Goal: Information Seeking & Learning: Learn about a topic

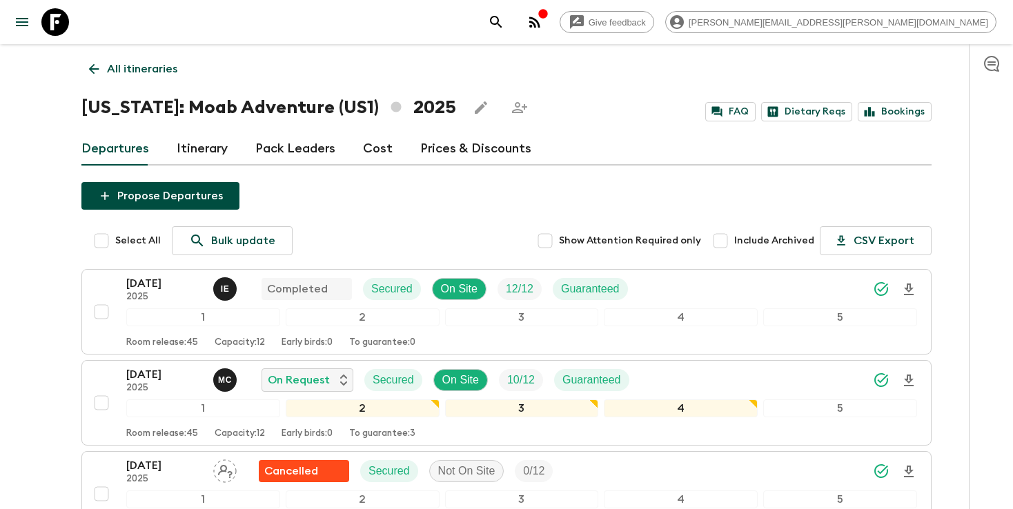
click at [142, 70] on p "All itineraries" at bounding box center [142, 69] width 70 height 17
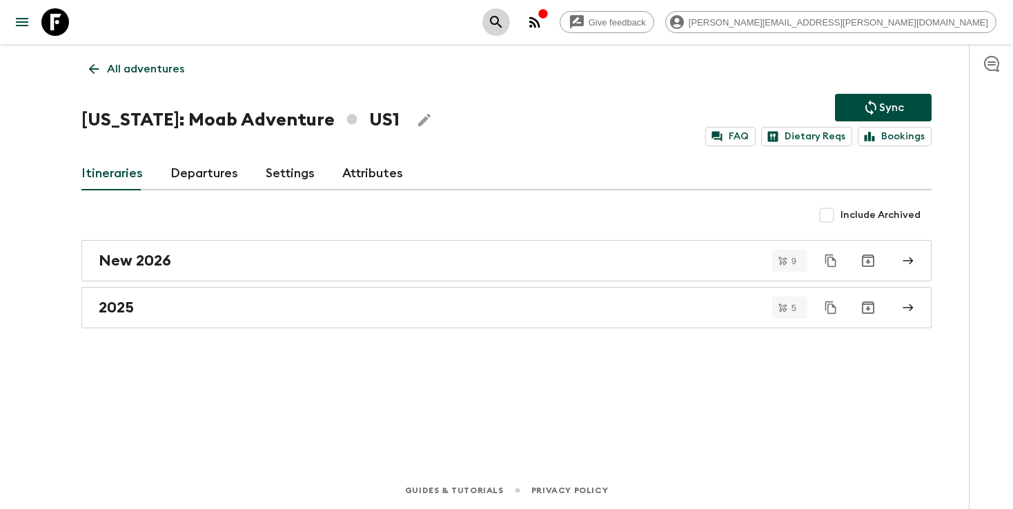
click at [510, 21] on button "search adventures" at bounding box center [496, 22] width 28 height 28
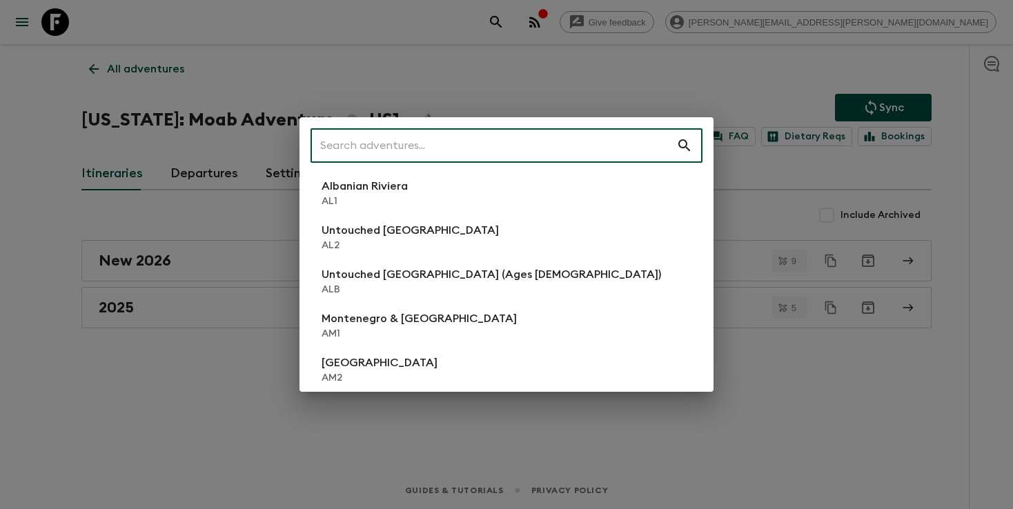
click at [568, 141] on input "text" at bounding box center [493, 145] width 366 height 39
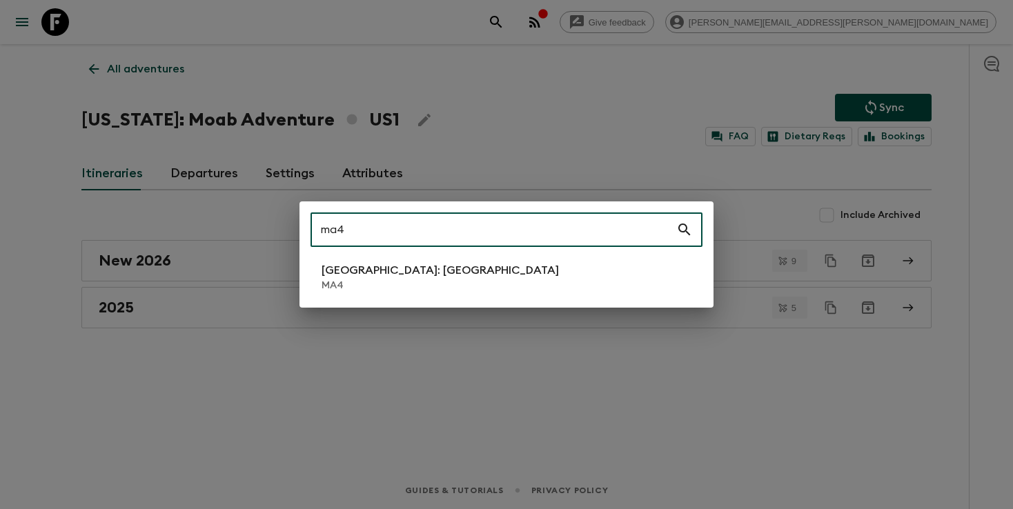
type input "ma4"
click at [437, 286] on li "[GEOGRAPHIC_DATA]: [GEOGRAPHIC_DATA] MA4" at bounding box center [506, 277] width 392 height 39
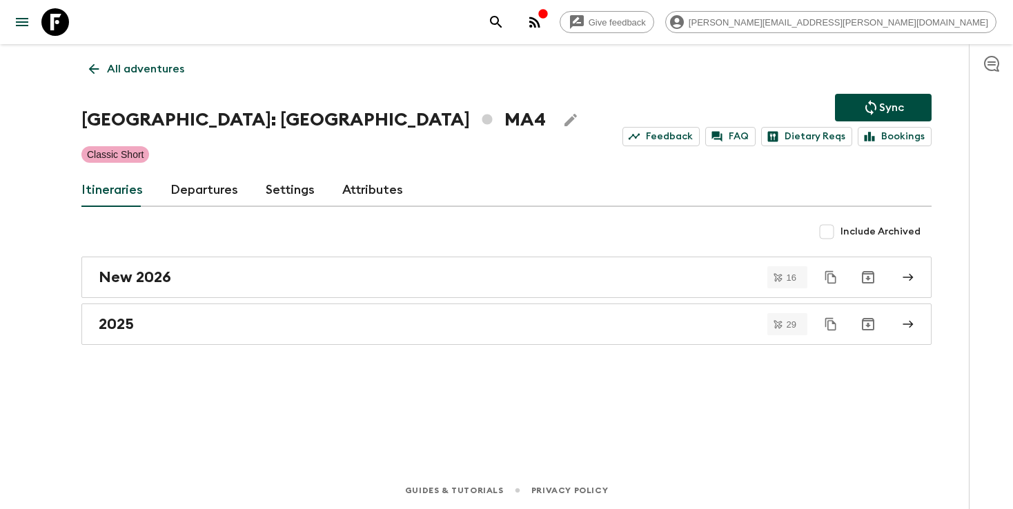
click at [504, 28] on icon "search adventures" at bounding box center [496, 22] width 17 height 17
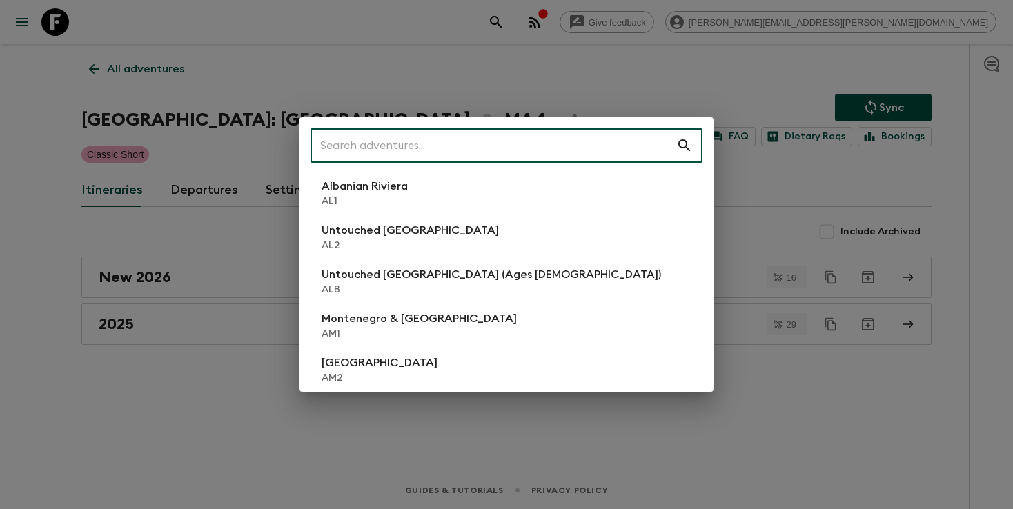
click at [535, 148] on input "text" at bounding box center [493, 145] width 366 height 39
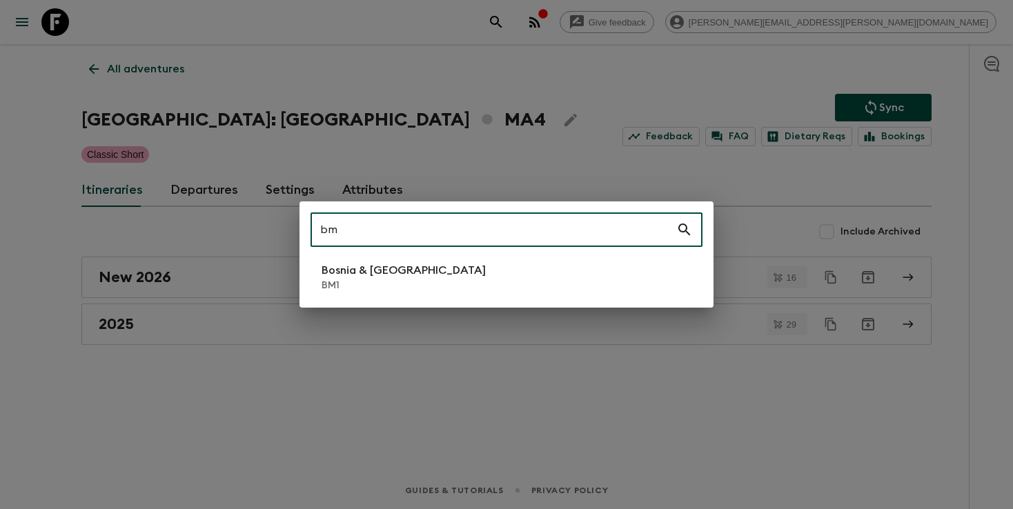
type input "bm"
click at [444, 288] on li "Bosnia & Montenegro BM1" at bounding box center [506, 277] width 392 height 39
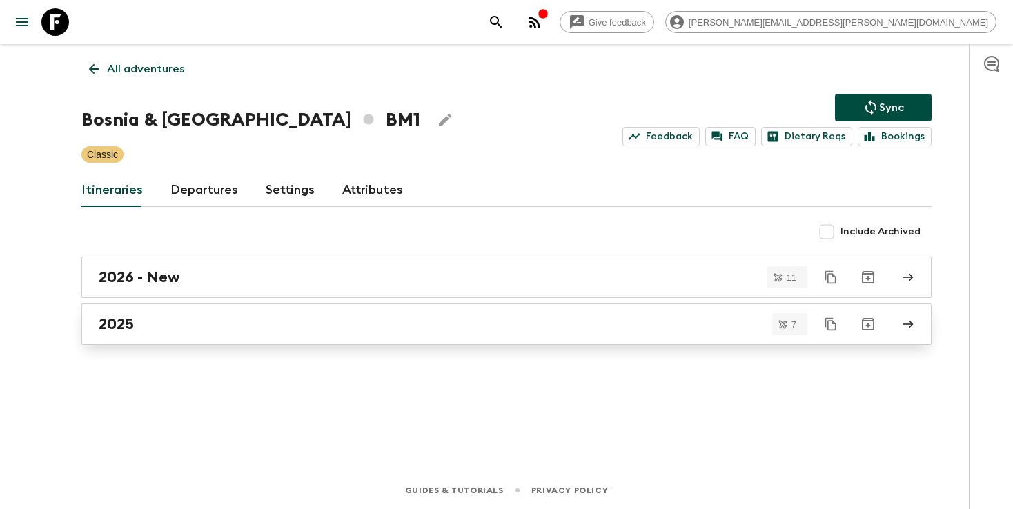
click at [438, 323] on div "2025" at bounding box center [493, 324] width 789 height 18
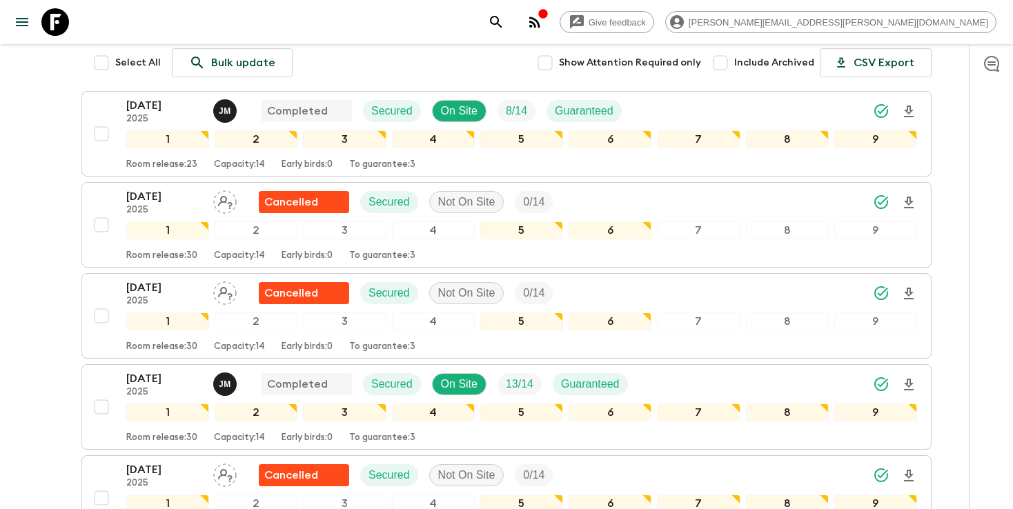
scroll to position [181, 0]
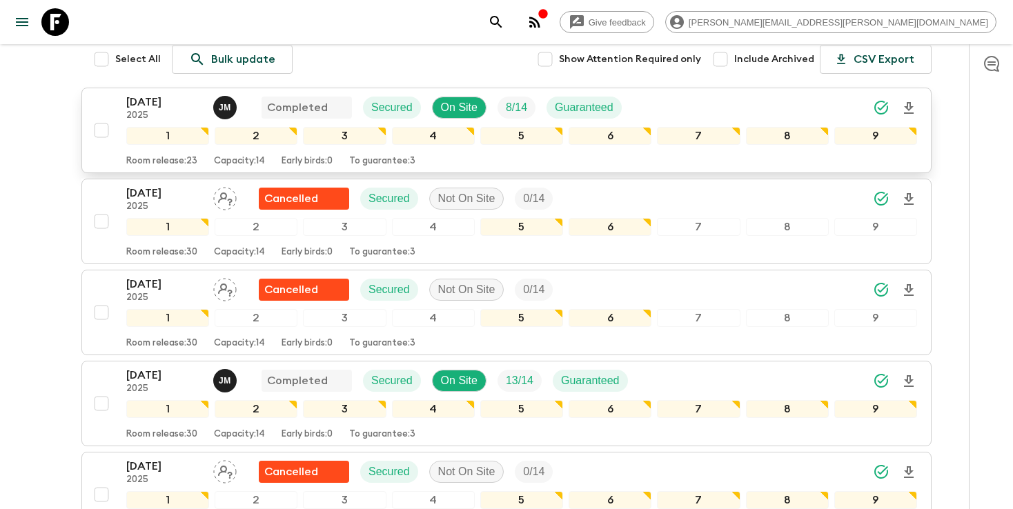
click at [735, 115] on div "[DATE] 2025 [PERSON_NAME] Completed Secured On Site 8 / 14 Guaranteed" at bounding box center [521, 108] width 790 height 28
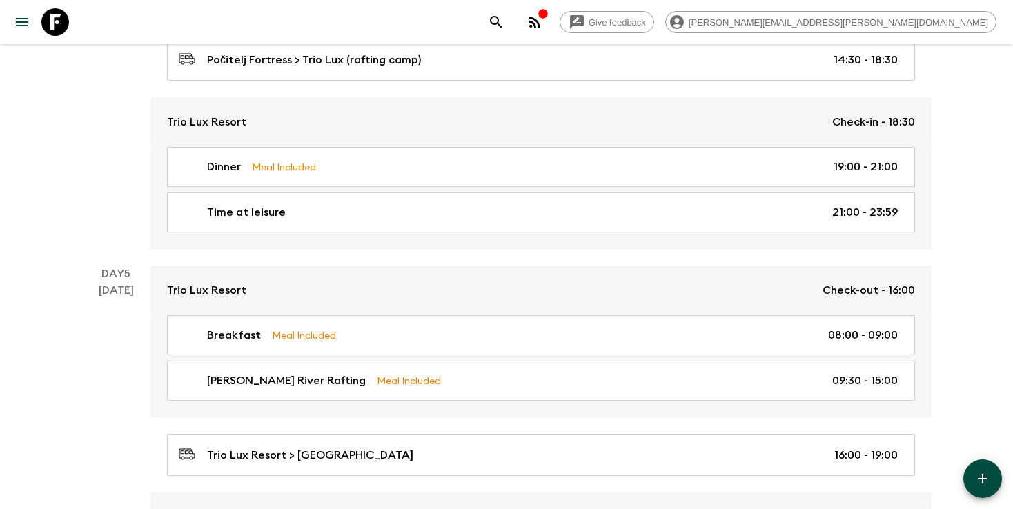
scroll to position [1558, 0]
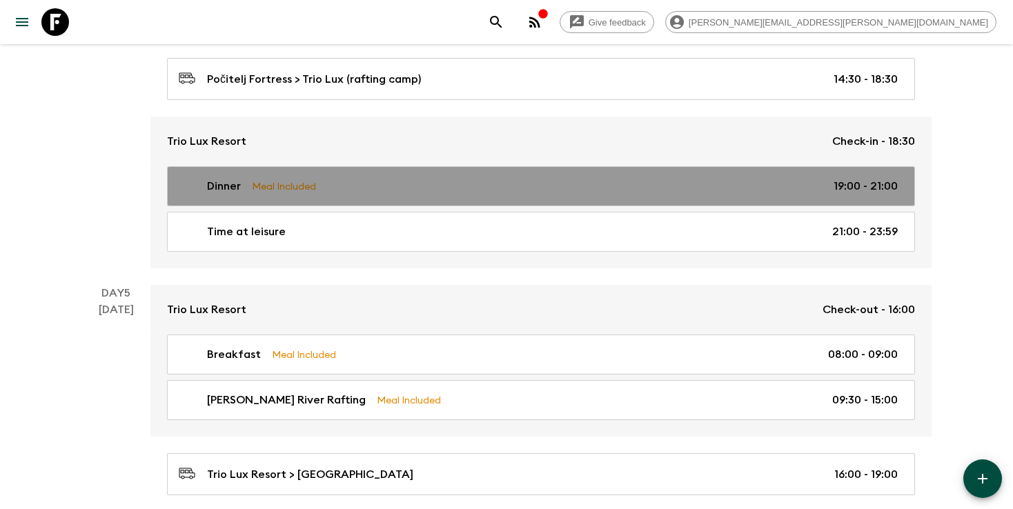
click at [290, 188] on p "Meal Included" at bounding box center [284, 186] width 64 height 15
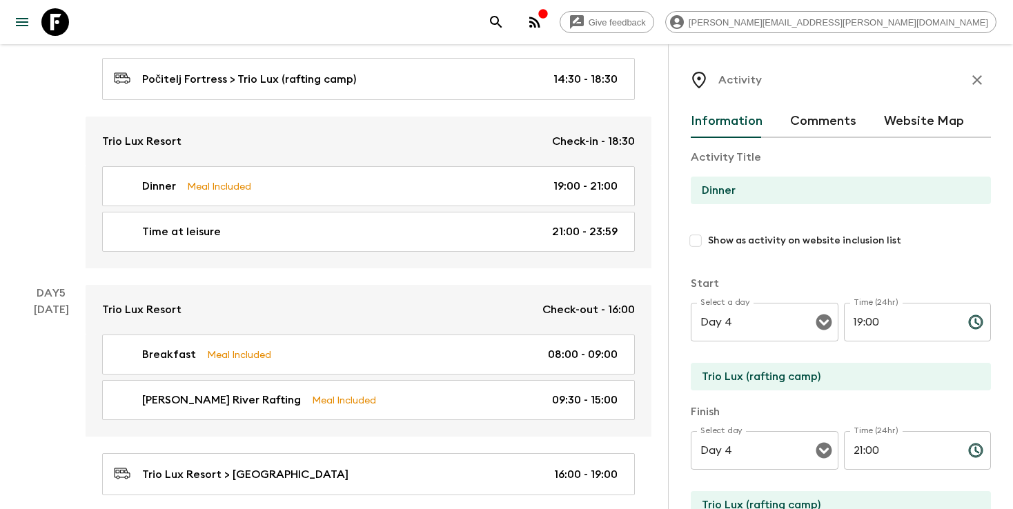
click at [981, 74] on icon "button" at bounding box center [976, 80] width 17 height 17
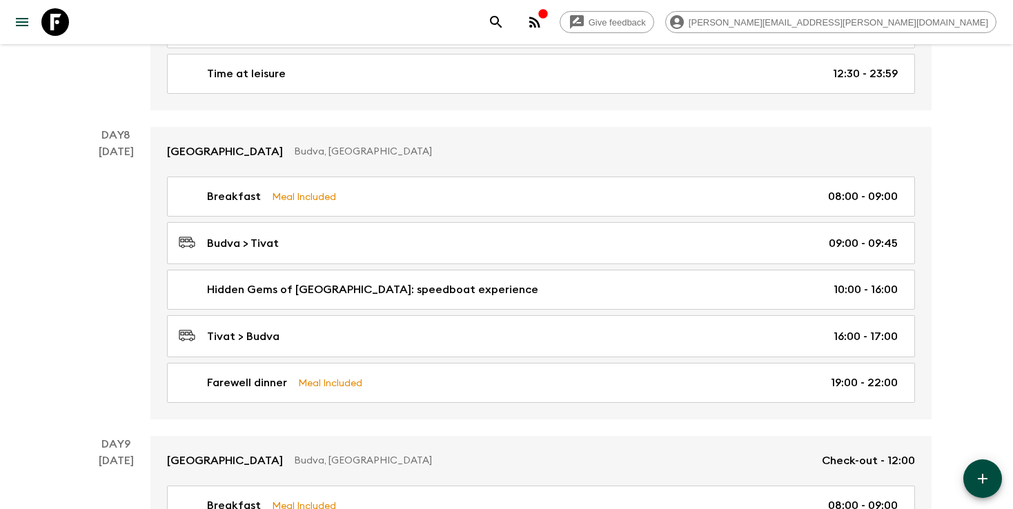
scroll to position [2802, 0]
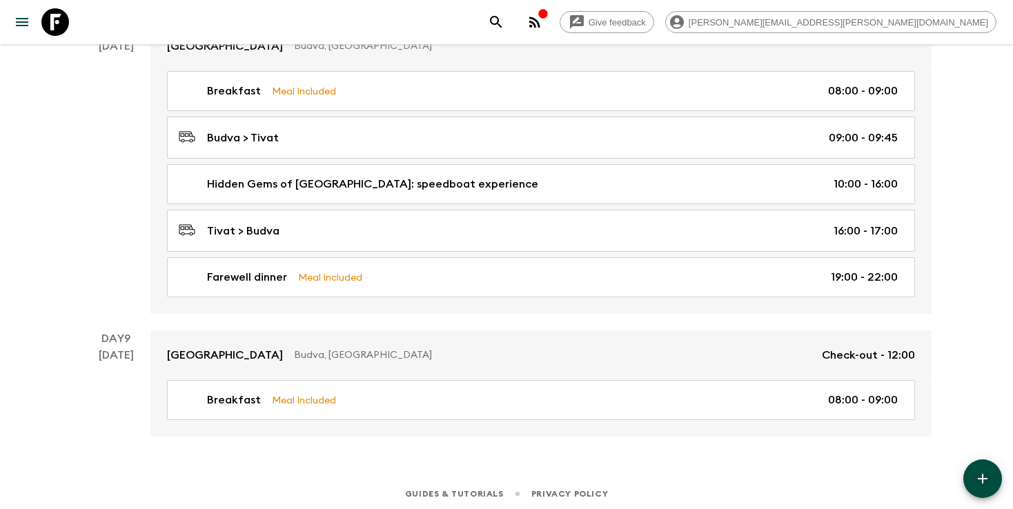
click at [504, 21] on icon "search adventures" at bounding box center [496, 22] width 17 height 17
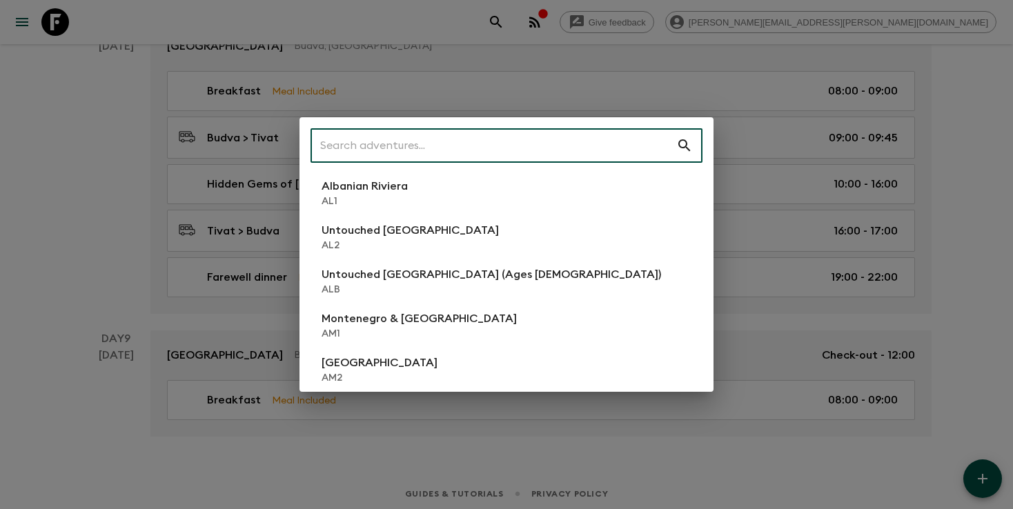
click at [508, 140] on input "text" at bounding box center [493, 145] width 366 height 39
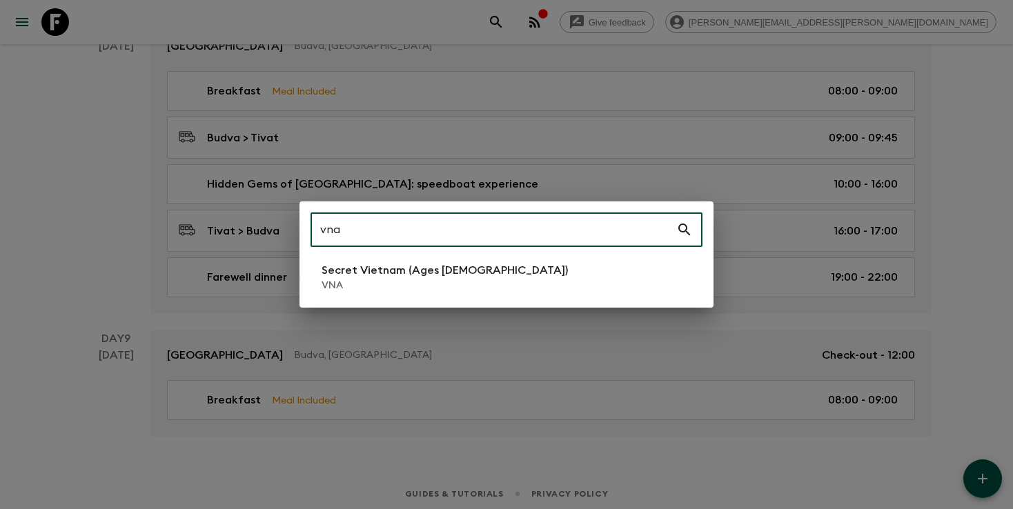
type input "vna"
click at [439, 279] on p "VNA" at bounding box center [444, 286] width 246 height 14
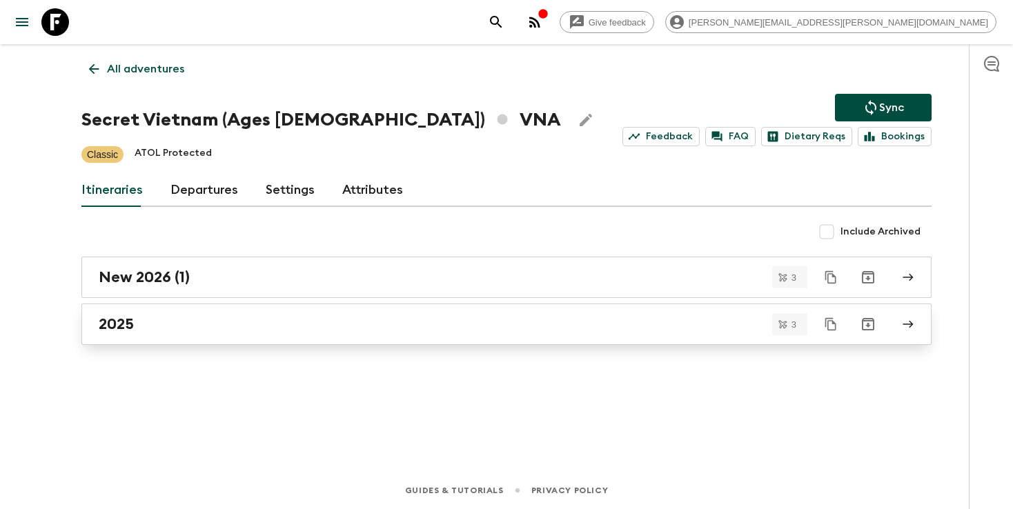
click at [591, 322] on div "2025" at bounding box center [493, 324] width 789 height 18
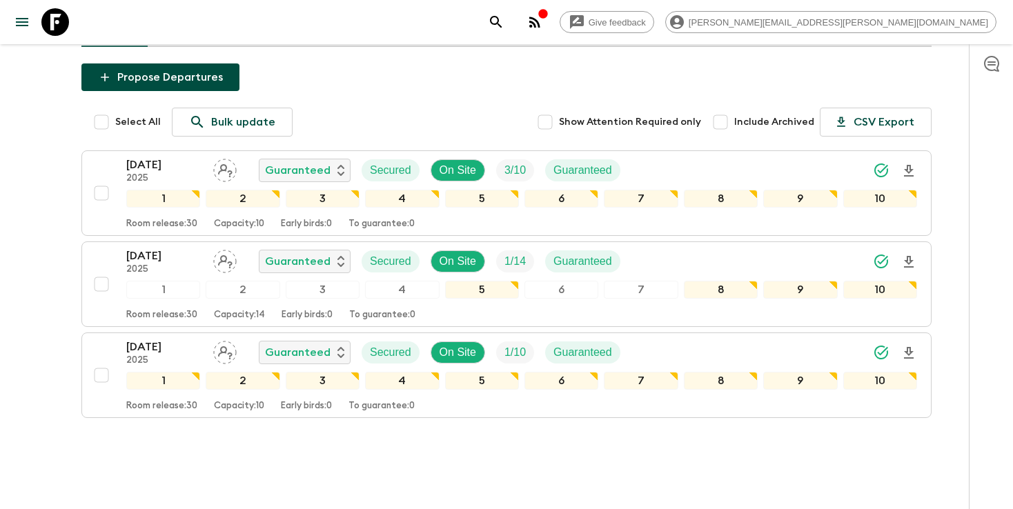
scroll to position [148, 0]
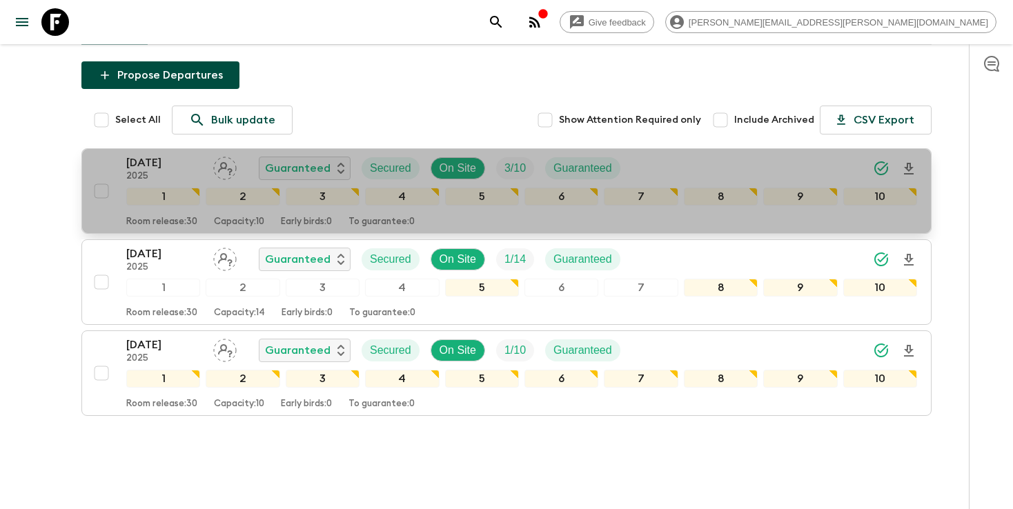
click at [822, 154] on div "[DATE] 2025 Guaranteed Secured On Site 3 / 10 Guaranteed" at bounding box center [521, 168] width 790 height 28
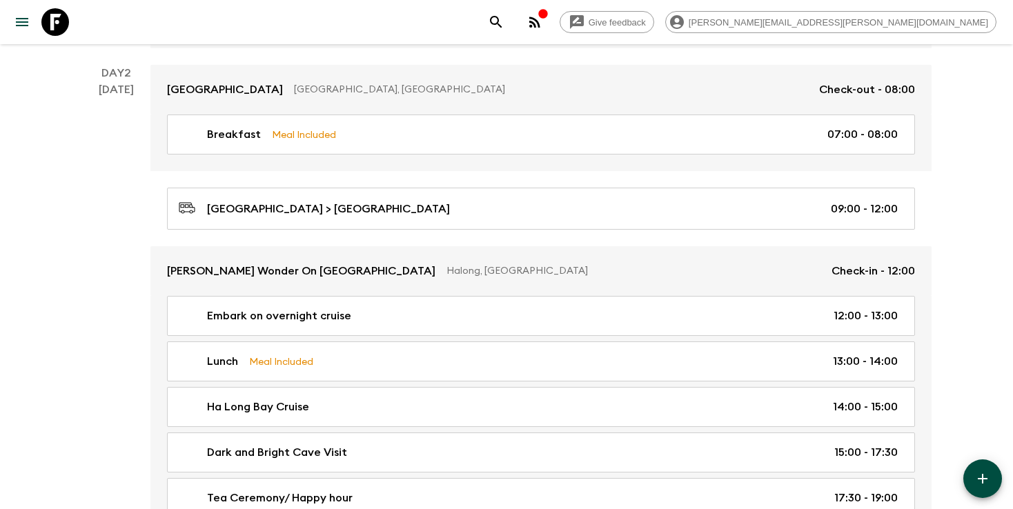
scroll to position [488, 0]
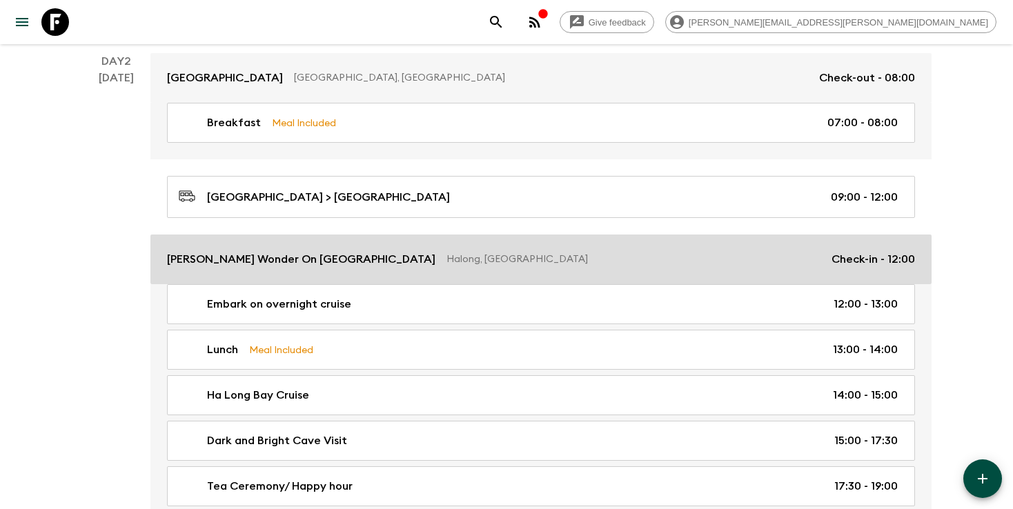
click at [499, 261] on p "Halong, [GEOGRAPHIC_DATA]" at bounding box center [633, 259] width 374 height 14
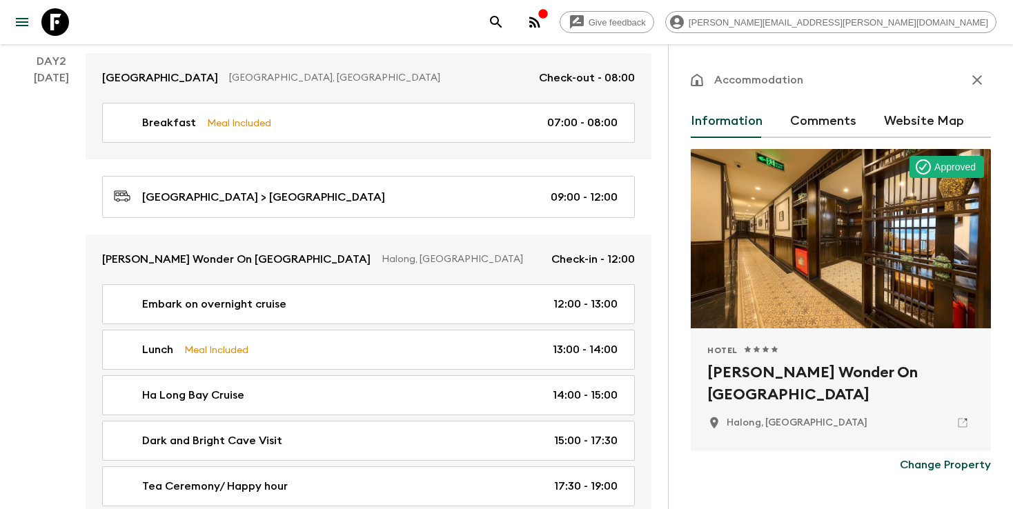
click at [735, 423] on p "Halong, [GEOGRAPHIC_DATA]" at bounding box center [796, 423] width 141 height 14
copy p "Halong"
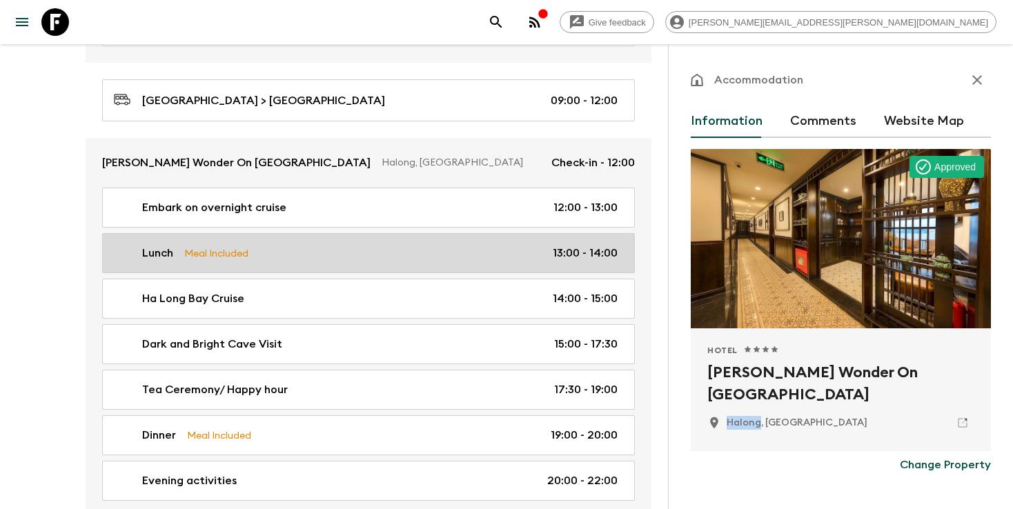
scroll to position [592, 0]
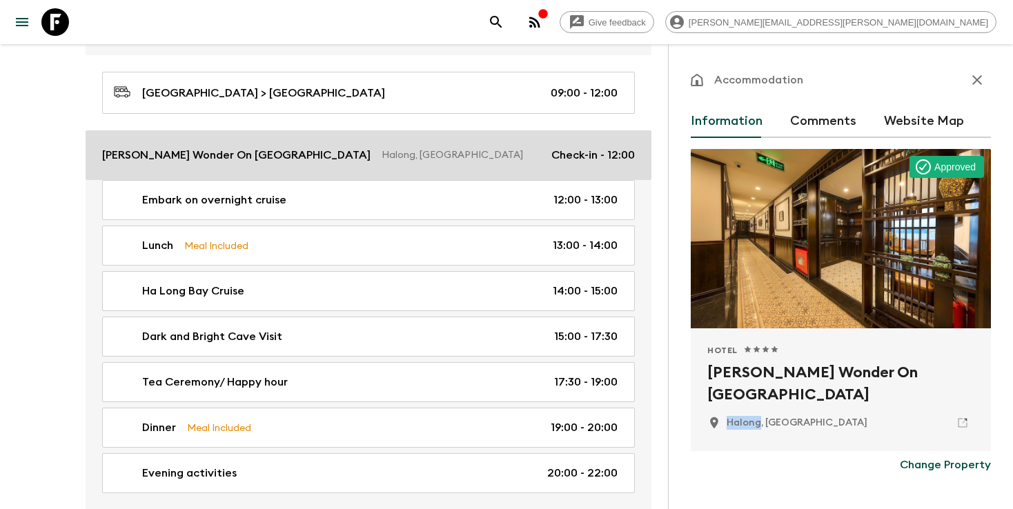
click at [450, 161] on div "[PERSON_NAME] Wonder On Lan Ha Bay Halong, [GEOGRAPHIC_DATA] Check-in - 12:00" at bounding box center [368, 155] width 532 height 17
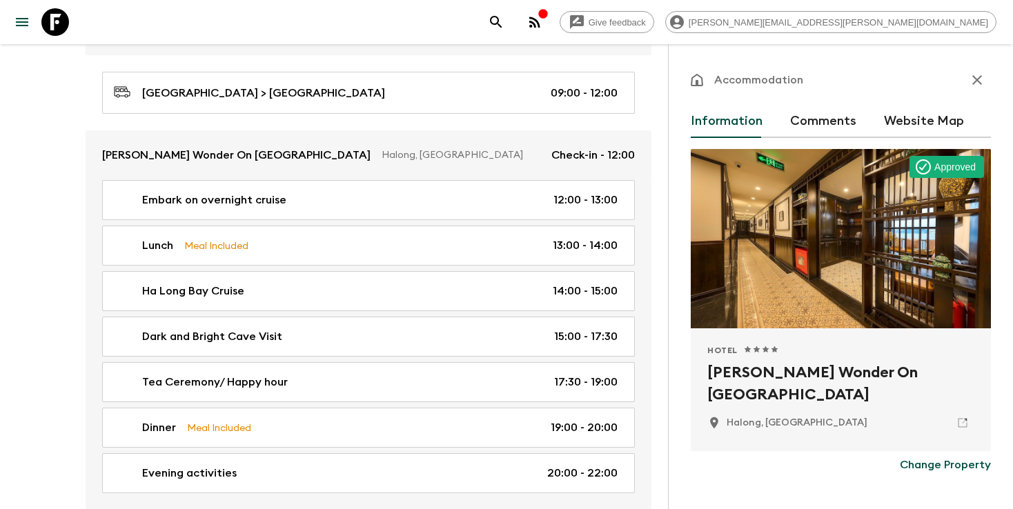
click at [739, 375] on h2 "[PERSON_NAME] Wonder On [GEOGRAPHIC_DATA]" at bounding box center [840, 383] width 267 height 44
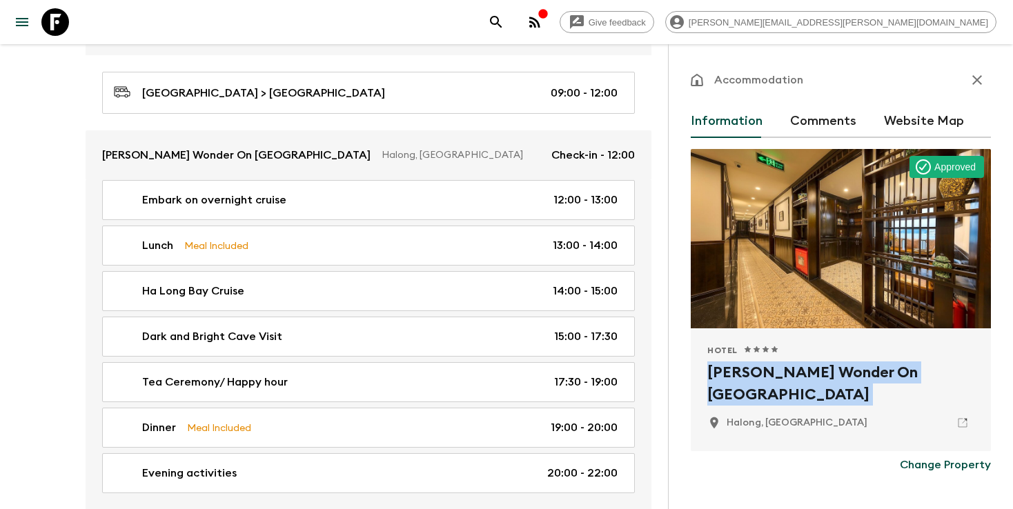
click at [739, 375] on h2 "[PERSON_NAME] Wonder On [GEOGRAPHIC_DATA]" at bounding box center [840, 383] width 267 height 44
copy div "[PERSON_NAME] Wonder On [GEOGRAPHIC_DATA]"
click at [504, 14] on icon "search adventures" at bounding box center [496, 22] width 17 height 17
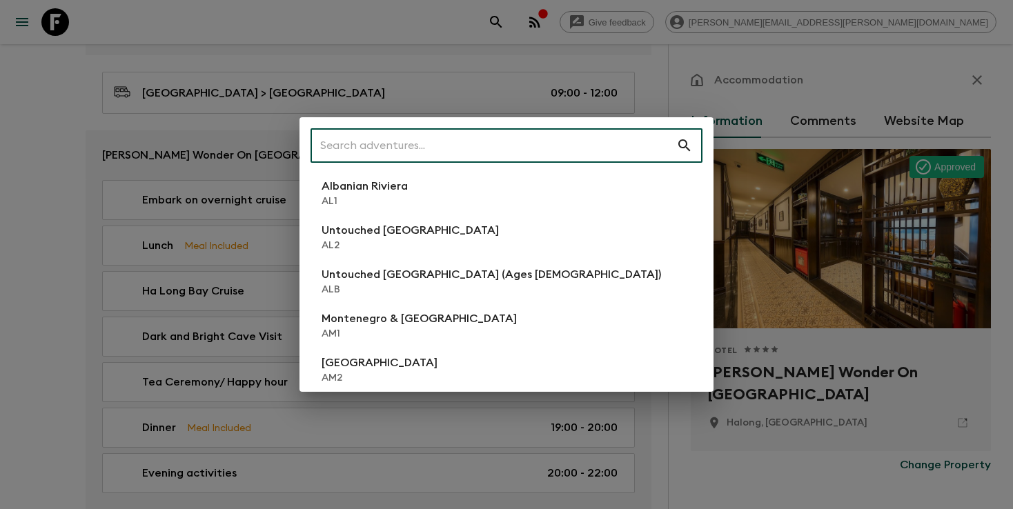
click at [494, 149] on input "text" at bounding box center [493, 145] width 366 height 39
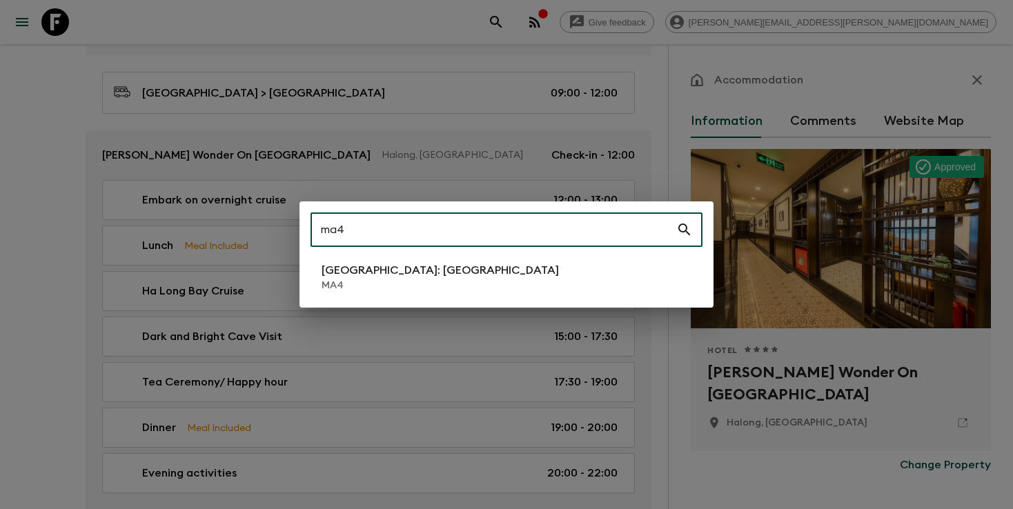
type input "ma4"
click at [378, 288] on p "MA4" at bounding box center [439, 286] width 237 height 14
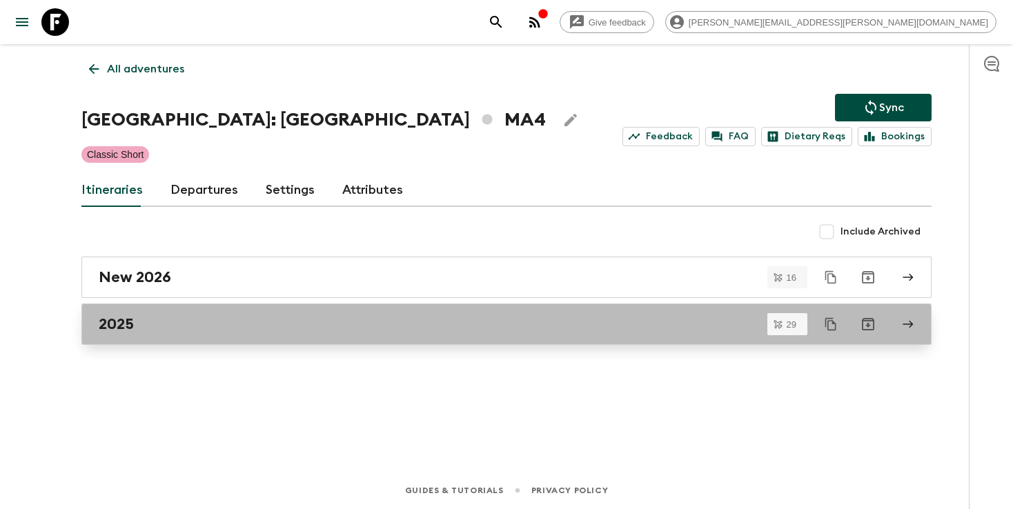
click at [214, 333] on link "2025" at bounding box center [506, 323] width 850 height 41
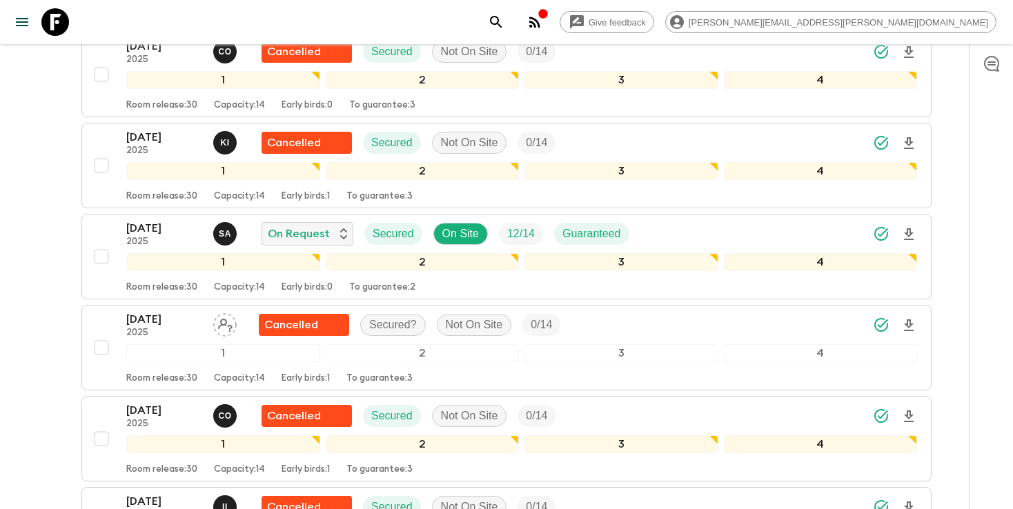
scroll to position [1627, 0]
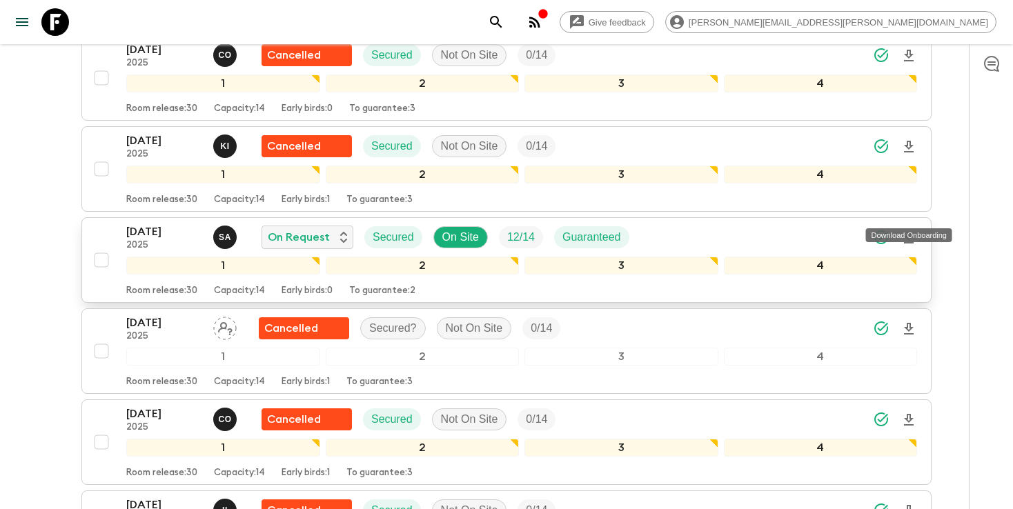
click at [910, 230] on icon "Download Onboarding" at bounding box center [908, 238] width 17 height 17
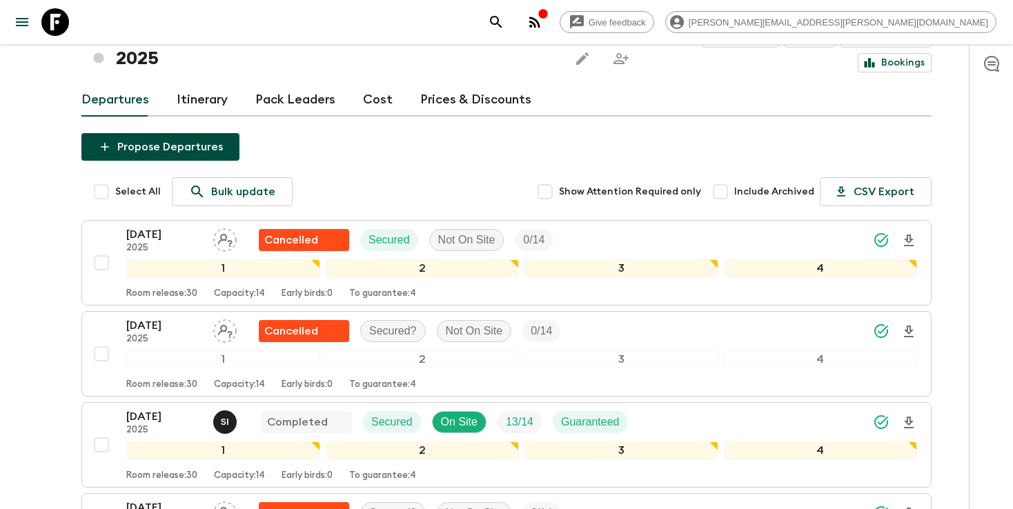
scroll to position [0, 0]
